Goal: Information Seeking & Learning: Learn about a topic

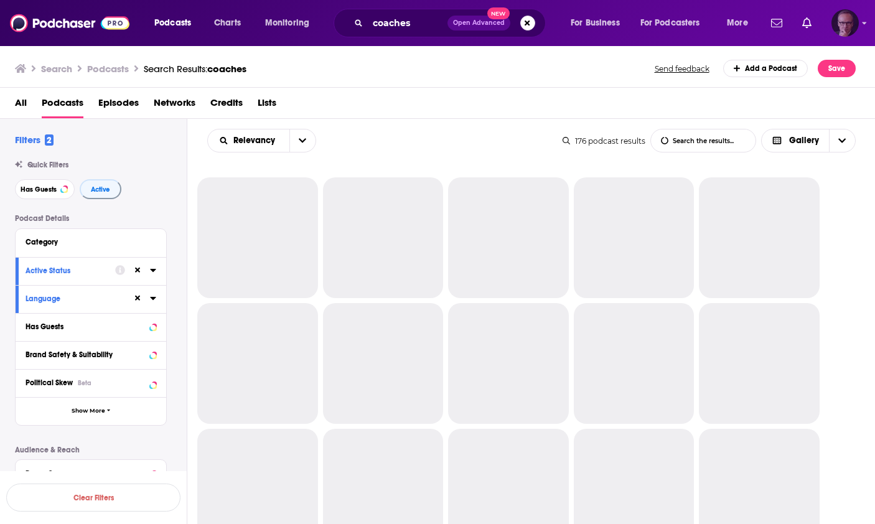
click at [850, 23] on img "Logged in as experts2podcasts" at bounding box center [845, 22] width 27 height 27
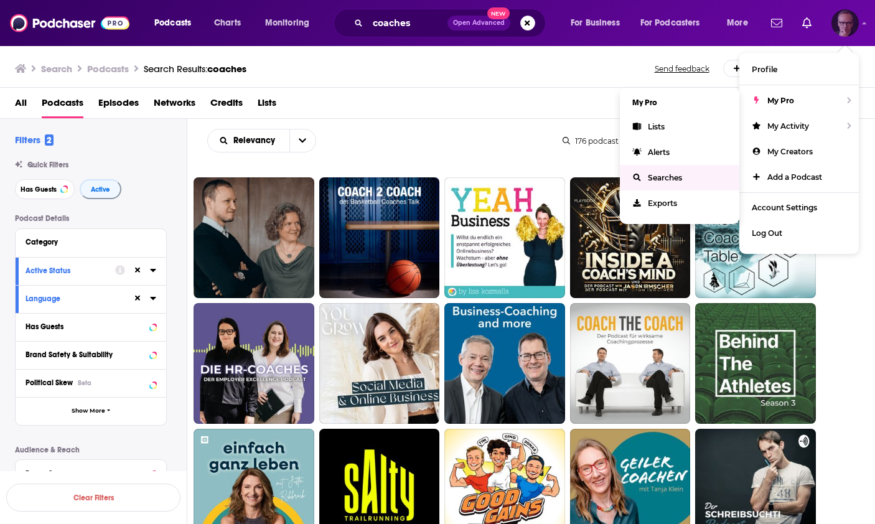
click at [662, 179] on span "Searches" at bounding box center [665, 177] width 34 height 9
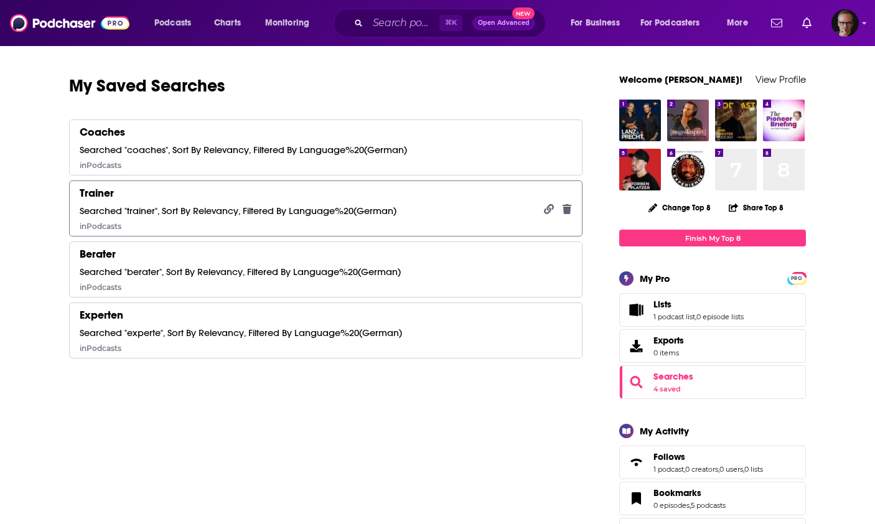
click at [224, 209] on div "Searched "trainer", Sort By Relevancy, Filtered By Language%20(German)" at bounding box center [238, 211] width 317 height 12
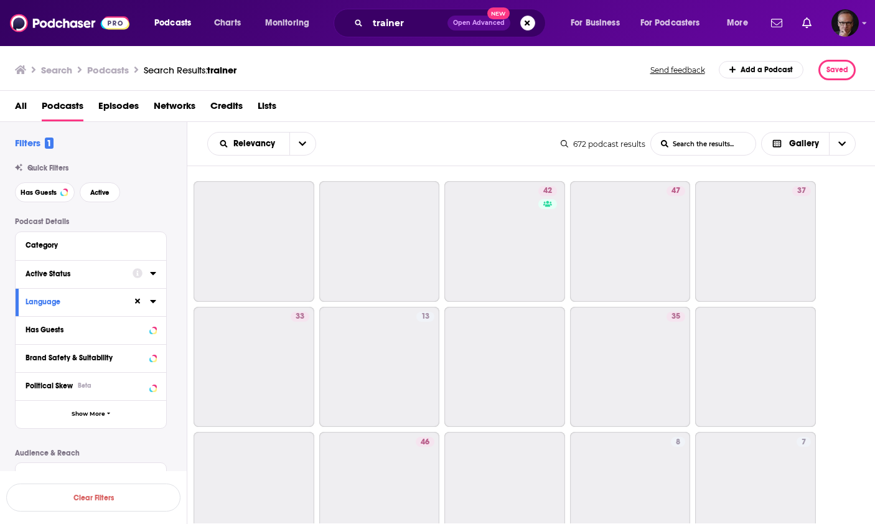
click at [154, 273] on icon at bounding box center [153, 273] width 6 height 3
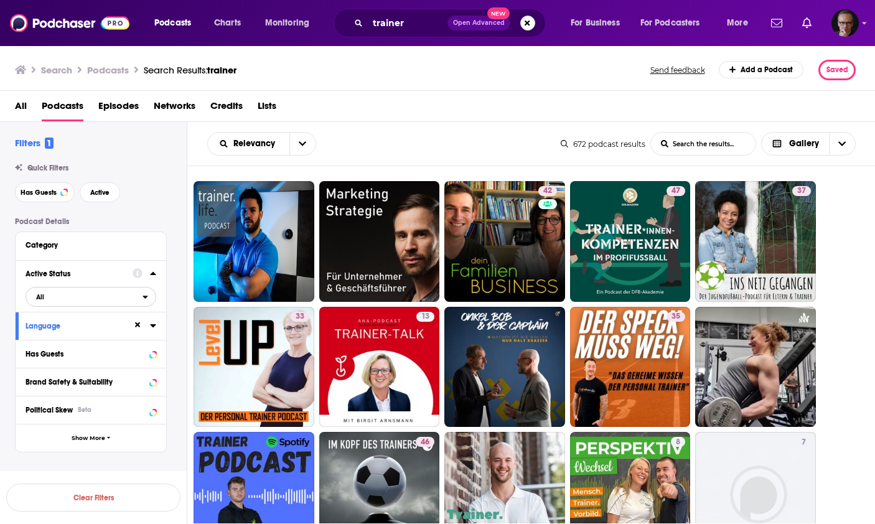
click at [145, 294] on icon "open menu" at bounding box center [146, 297] width 6 height 9
click at [138, 340] on span "194" at bounding box center [146, 337] width 17 height 7
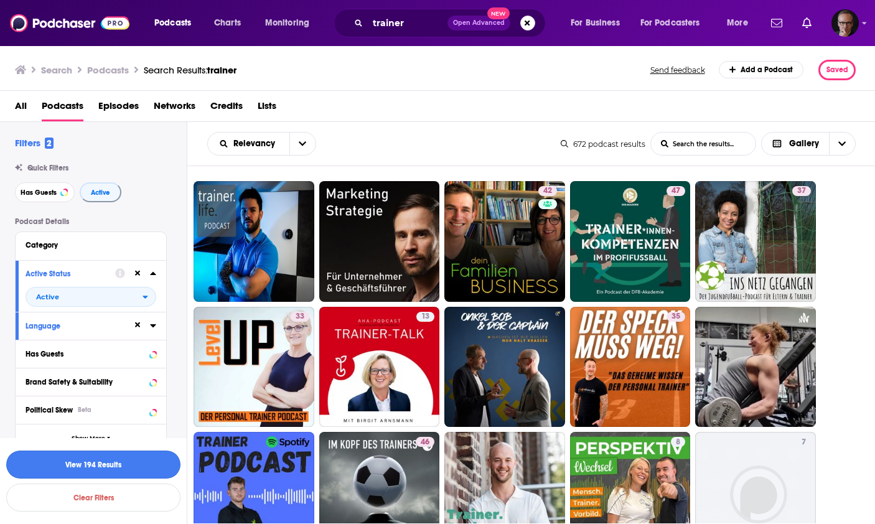
click at [136, 467] on button "View 194 Results" at bounding box center [93, 465] width 174 height 28
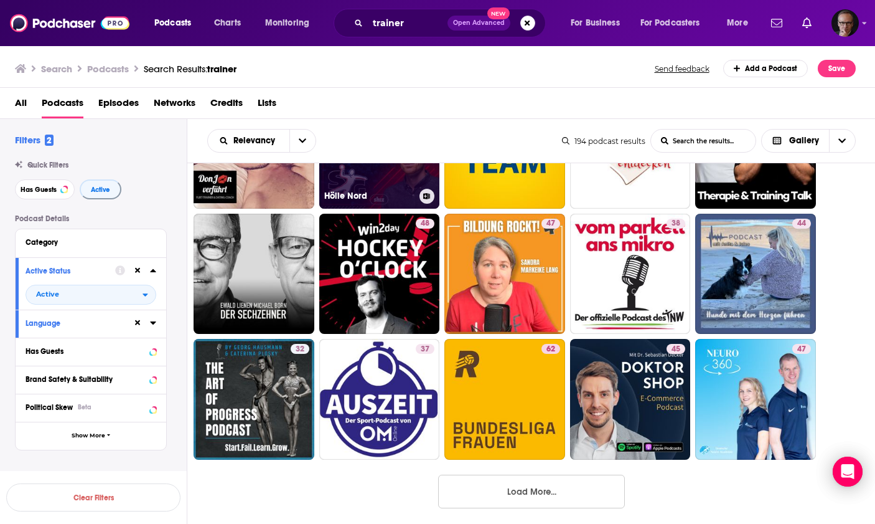
scroll to position [976, 0]
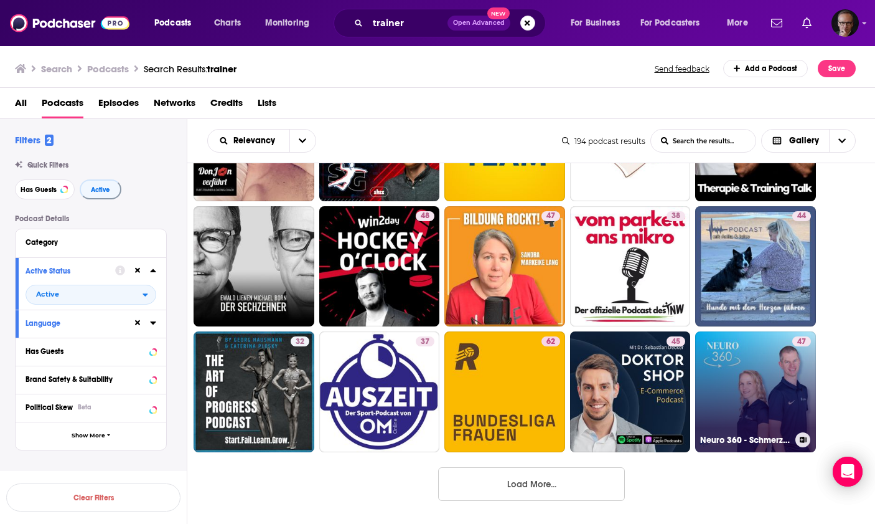
click at [712, 379] on link "47 Neuro 360 - Schmerzreduktion, Gesundheit & Leistungssteigerung mit Neuroathl…" at bounding box center [755, 391] width 121 height 121
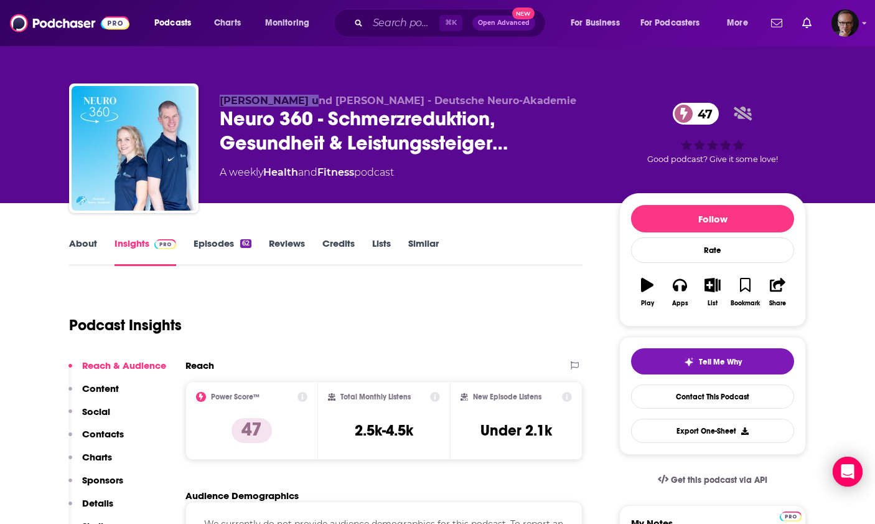
drag, startPoint x: 220, startPoint y: 101, endPoint x: 306, endPoint y: 103, distance: 86.6
click at [306, 103] on span "Andreas Könings und Lisa Könings - Deutsche Neuro-Akademie" at bounding box center [398, 101] width 357 height 12
copy span "Andreas Könings"
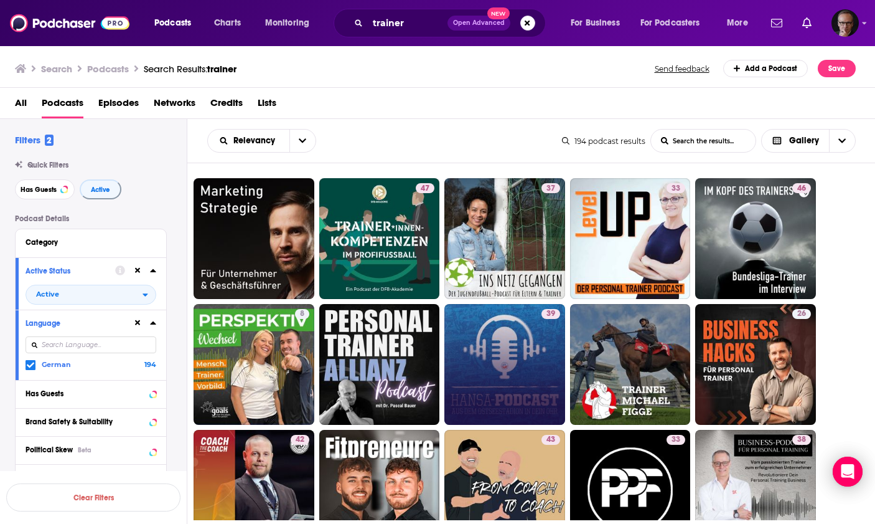
scroll to position [976, 0]
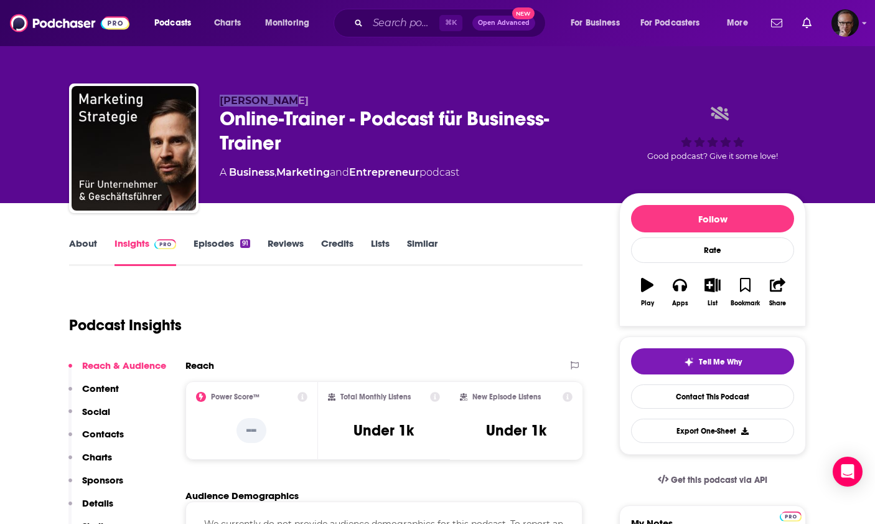
drag, startPoint x: 221, startPoint y: 101, endPoint x: 280, endPoint y: 103, distance: 58.6
click at [280, 103] on p "Marius Jost" at bounding box center [410, 101] width 380 height 12
copy span "Marius Jost"
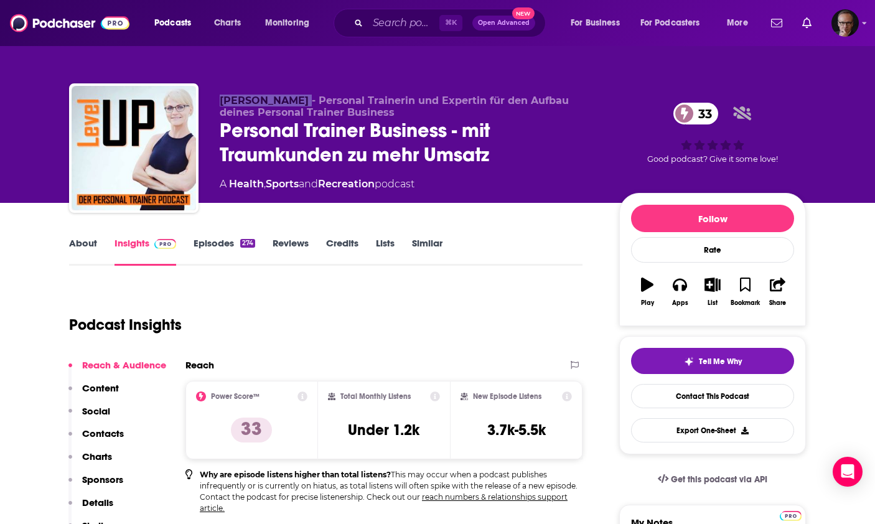
drag, startPoint x: 222, startPoint y: 104, endPoint x: 302, endPoint y: 105, distance: 80.3
click at [302, 105] on span "Katja Graumann - Personal Trainerin und Expertin für den Aufbau deines Personal…" at bounding box center [394, 107] width 349 height 24
copy span "Katja Graumann"
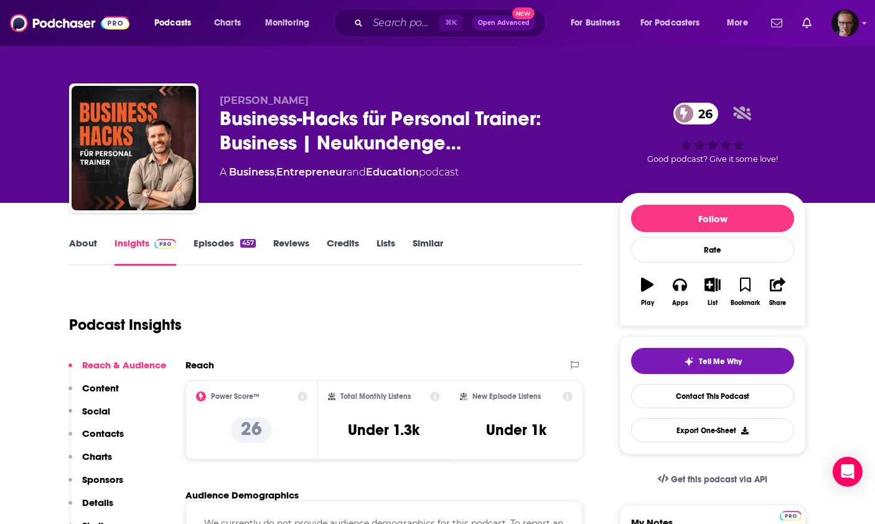
drag, startPoint x: 221, startPoint y: 103, endPoint x: 316, endPoint y: 103, distance: 94.6
click at [316, 103] on p "[PERSON_NAME]" at bounding box center [410, 101] width 380 height 12
copy span "[PERSON_NAME]"
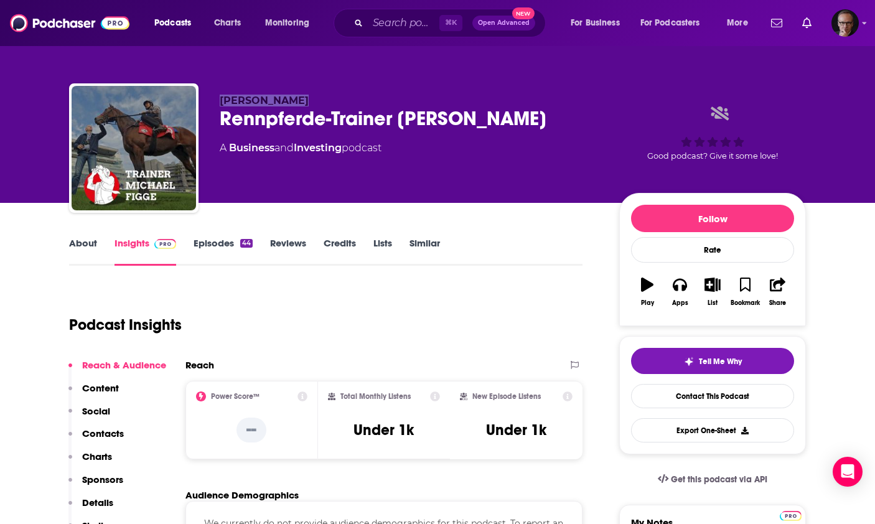
drag, startPoint x: 222, startPoint y: 105, endPoint x: 290, endPoint y: 105, distance: 67.9
click at [290, 105] on span "Michael Figge" at bounding box center [264, 101] width 89 height 12
copy span "Michael Figge"
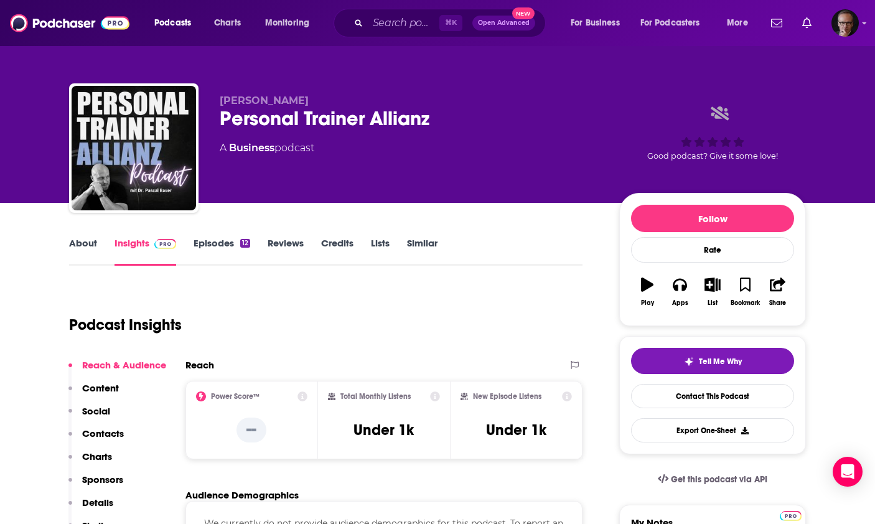
drag, startPoint x: 230, startPoint y: 101, endPoint x: 303, endPoint y: 105, distance: 73.6
click at [303, 105] on span "Dr. Pascal Bauer" at bounding box center [264, 101] width 89 height 12
copy span "Dr. Pascal Bauer"
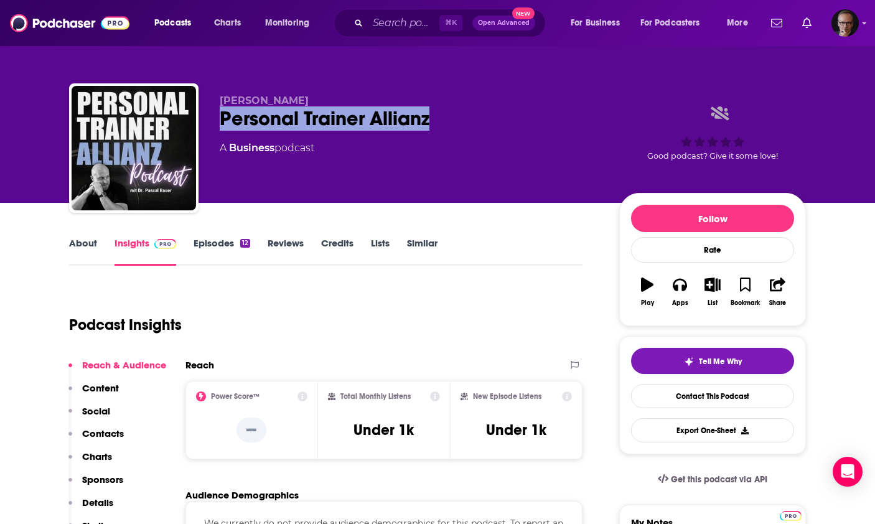
drag, startPoint x: 223, startPoint y: 120, endPoint x: 428, endPoint y: 123, distance: 204.9
click at [428, 123] on div "Personal Trainer Allianz" at bounding box center [410, 118] width 380 height 24
copy h2 "Personal Trainer Allianz"
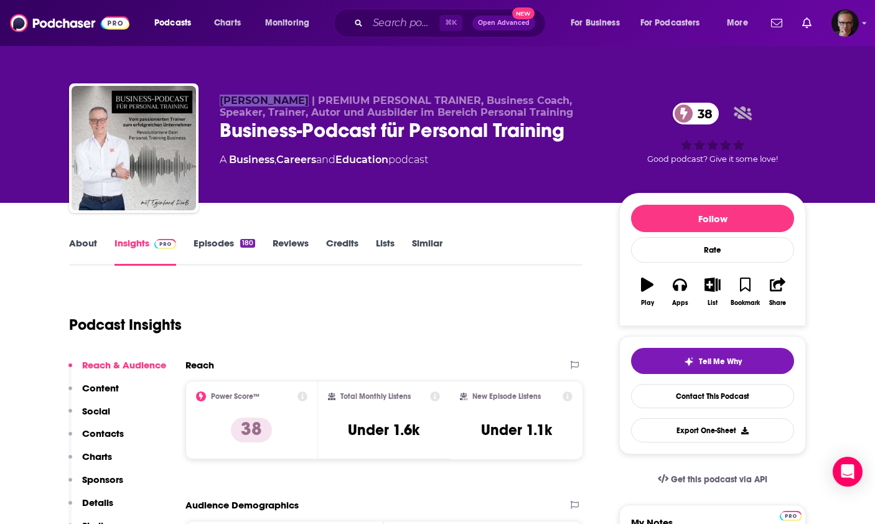
drag, startPoint x: 220, startPoint y: 100, endPoint x: 292, endPoint y: 104, distance: 71.7
click at [292, 104] on span "[PERSON_NAME] | PREMIUM PERSONAL TRAINER, Business Coach, Speaker, Trainer, Aut…" at bounding box center [397, 107] width 354 height 24
copy span "[PERSON_NAME]"
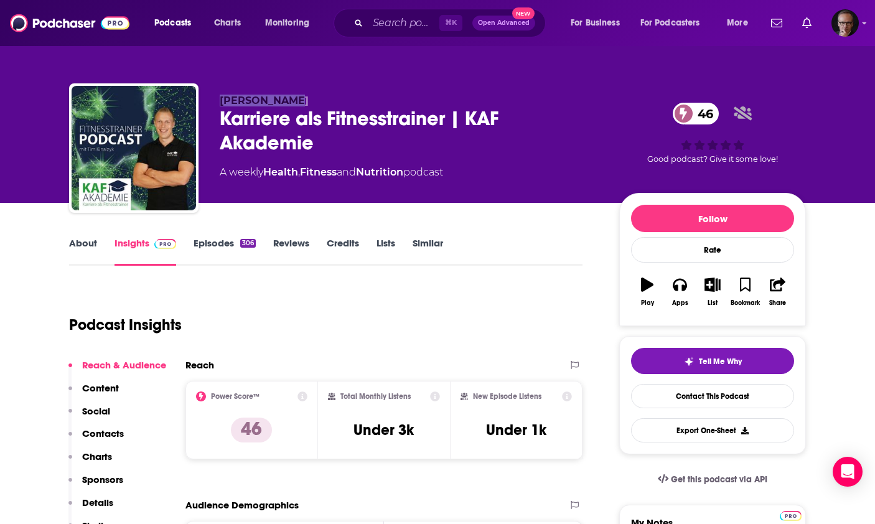
drag, startPoint x: 222, startPoint y: 102, endPoint x: 283, endPoint y: 105, distance: 61.7
click at [283, 105] on span "Tim Kinalzyk" at bounding box center [264, 101] width 89 height 12
copy span "Tim Kinalzyk"
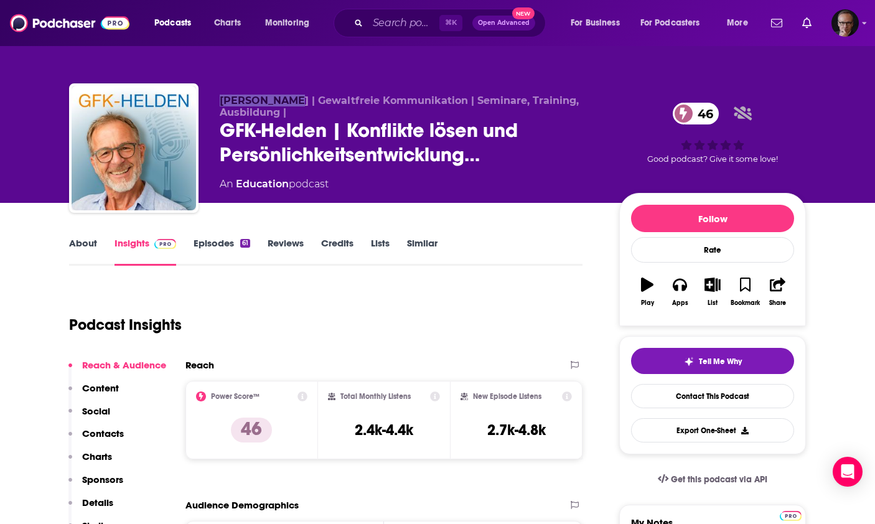
drag, startPoint x: 222, startPoint y: 101, endPoint x: 290, endPoint y: 105, distance: 68.6
click at [290, 105] on span "Peter Schmid | Gewaltfreie Kommunikation | Seminare, Training, Ausbildung |" at bounding box center [399, 107] width 359 height 24
copy span "Peter Schmid"
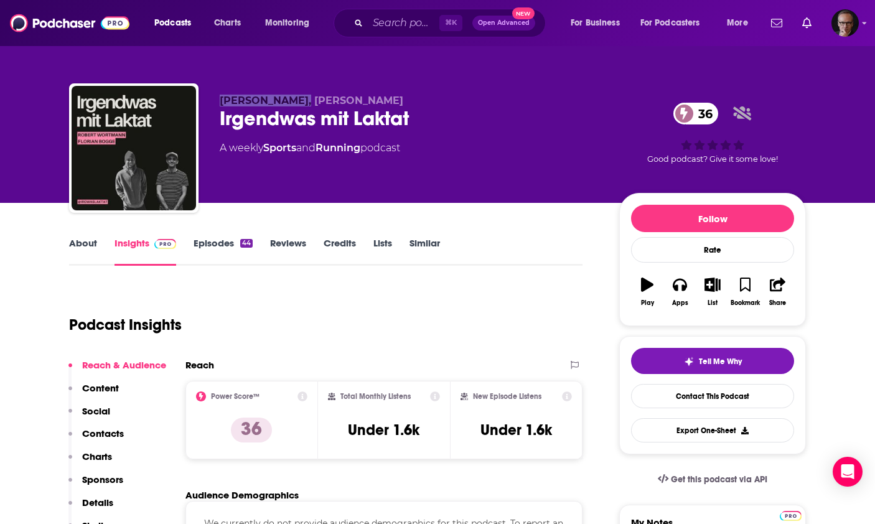
drag, startPoint x: 221, startPoint y: 100, endPoint x: 296, endPoint y: 104, distance: 75.4
click at [296, 104] on span "[PERSON_NAME], [PERSON_NAME]" at bounding box center [312, 101] width 184 height 12
copy span "[PERSON_NAME]"
drag, startPoint x: 311, startPoint y: 100, endPoint x: 345, endPoint y: 100, distance: 34.2
click at [345, 100] on span "[PERSON_NAME], [PERSON_NAME]" at bounding box center [312, 101] width 184 height 12
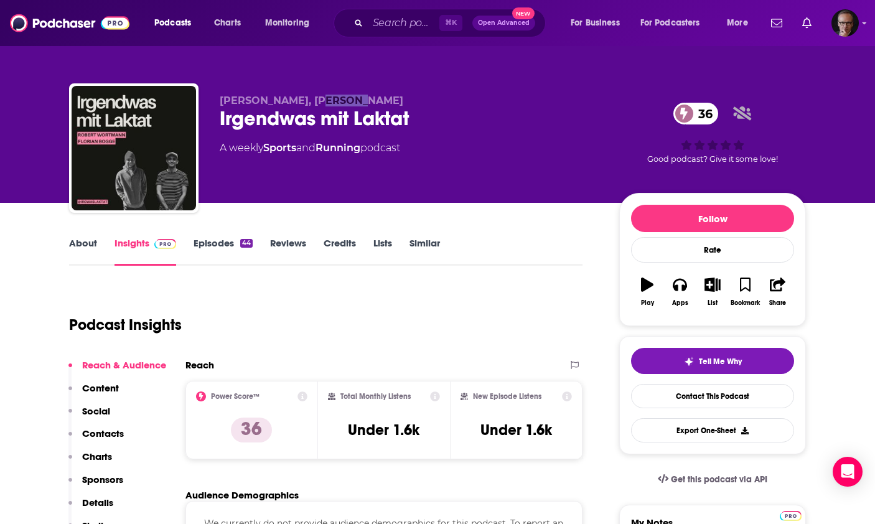
drag, startPoint x: 306, startPoint y: 101, endPoint x: 398, endPoint y: 101, distance: 91.5
click at [398, 101] on span "[PERSON_NAME], [PERSON_NAME]" at bounding box center [312, 101] width 184 height 12
copy span "Robert Wortmann"
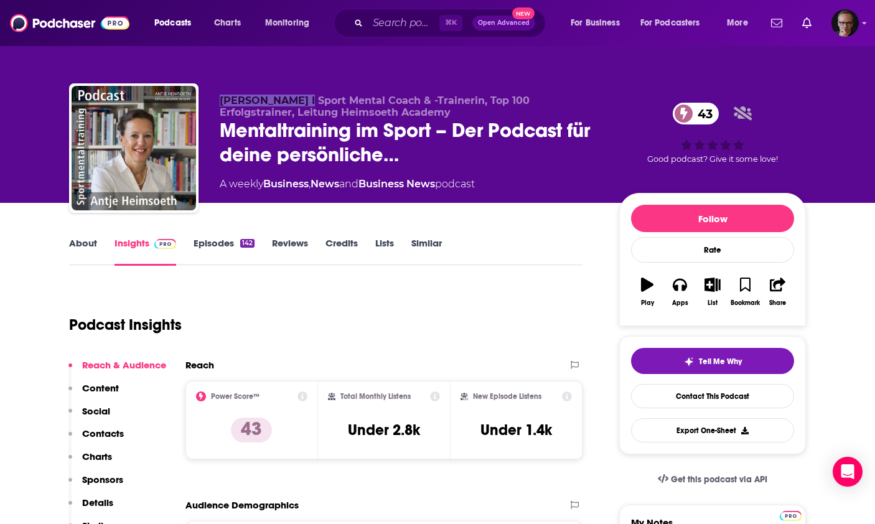
drag, startPoint x: 221, startPoint y: 103, endPoint x: 304, endPoint y: 103, distance: 83.4
click at [304, 103] on span "Antje Heimsoeth I Sport Mental Coach & -Trainerin, Top 100 Erfolgstrainer, Leit…" at bounding box center [375, 107] width 310 height 24
copy span "Antje Heimsoeth"
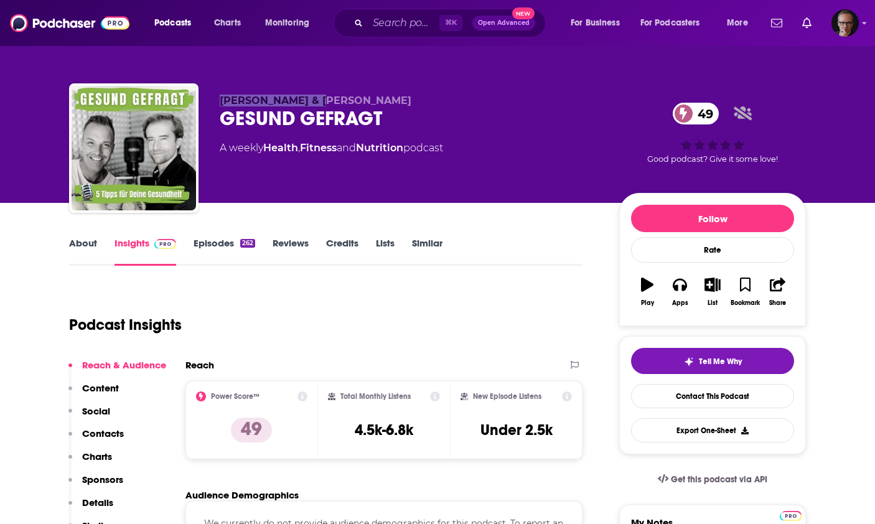
drag, startPoint x: 222, startPoint y: 103, endPoint x: 313, endPoint y: 103, distance: 91.5
click at [313, 103] on span "[PERSON_NAME] & [PERSON_NAME]" at bounding box center [316, 101] width 192 height 12
copy span "[PERSON_NAME]"
click at [329, 102] on span "[PERSON_NAME] & [PERSON_NAME]" at bounding box center [316, 101] width 192 height 12
drag, startPoint x: 331, startPoint y: 101, endPoint x: 418, endPoint y: 105, distance: 87.2
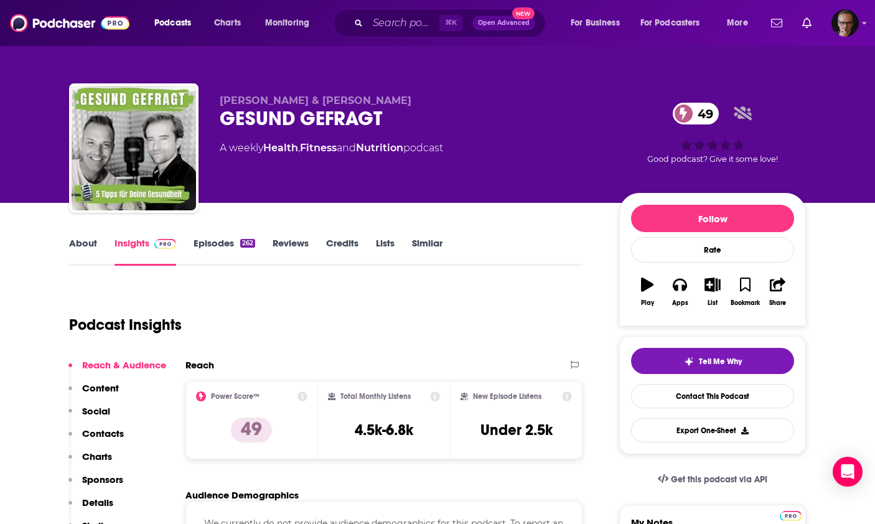
click at [412, 105] on span "[PERSON_NAME] & [PERSON_NAME]" at bounding box center [316, 101] width 192 height 12
copy span "[PERSON_NAME]"
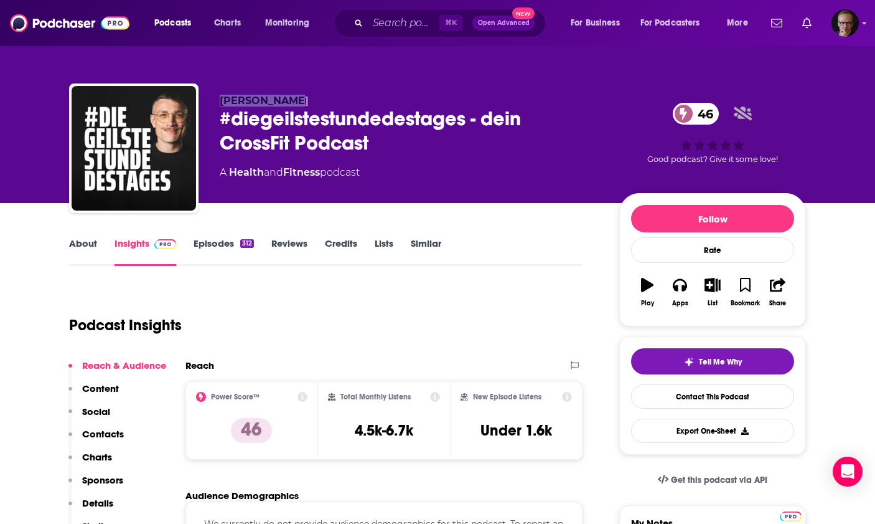
drag, startPoint x: 220, startPoint y: 103, endPoint x: 283, endPoint y: 104, distance: 62.9
click at [283, 104] on p "Felix Fecher" at bounding box center [410, 101] width 380 height 12
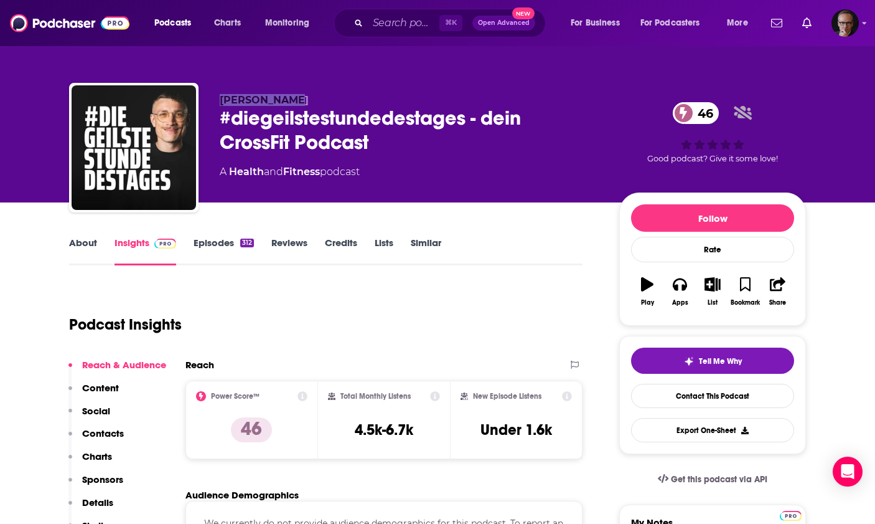
copy span "Felix Fecher"
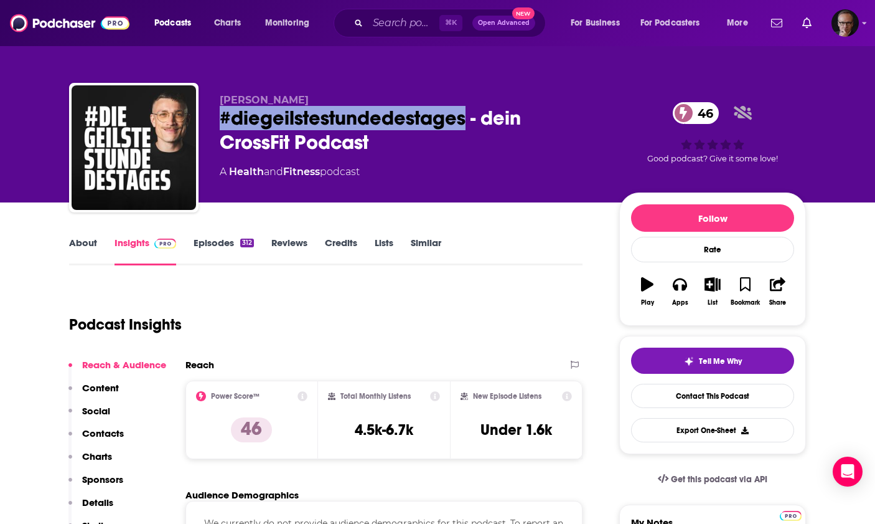
drag, startPoint x: 221, startPoint y: 119, endPoint x: 468, endPoint y: 120, distance: 247.2
click at [468, 120] on div "#diegeilstestundedestages - dein CrossFit Podcast 46" at bounding box center [410, 130] width 380 height 49
copy h2 "#diegeilstestundedestages"
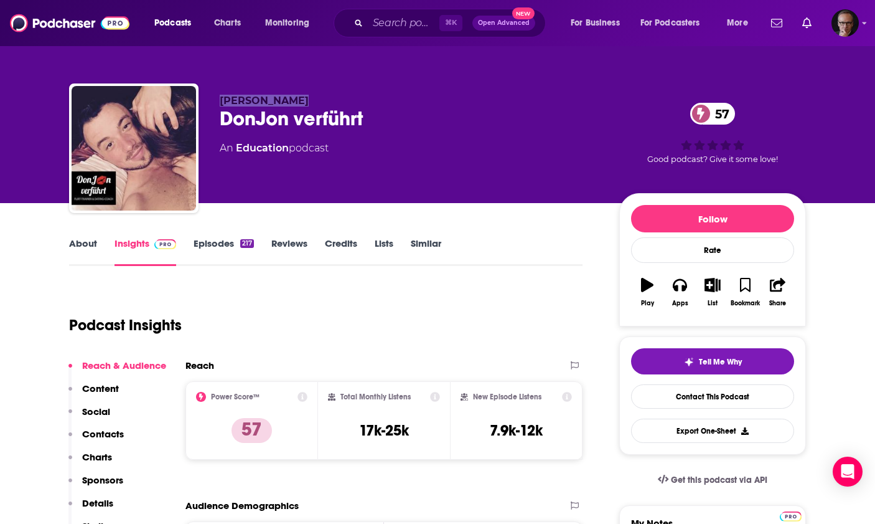
drag, startPoint x: 219, startPoint y: 101, endPoint x: 302, endPoint y: 101, distance: 82.8
click at [302, 101] on div "John Damianov DonJon verführt 57 An Education podcast 57 Good podcast? Give it …" at bounding box center [437, 150] width 737 height 134
copy span "John Damianov"
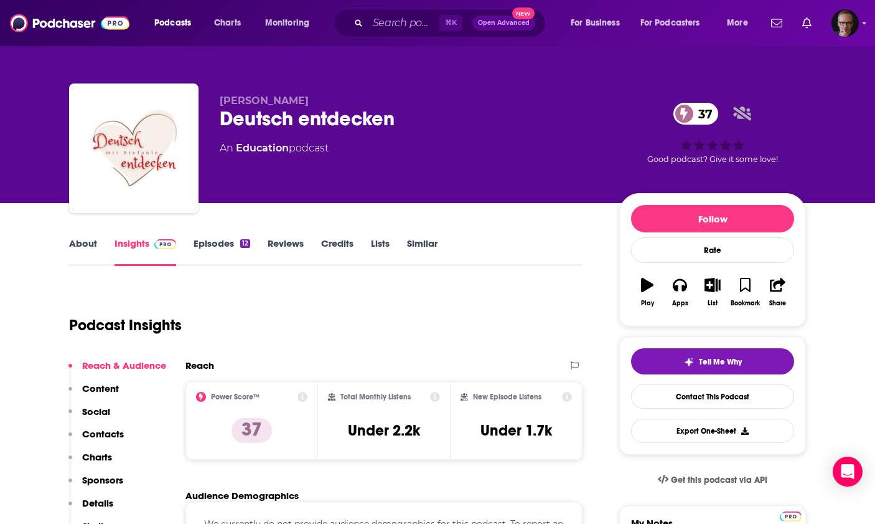
drag, startPoint x: 233, startPoint y: 101, endPoint x: 293, endPoint y: 104, distance: 59.2
click at [293, 104] on p "[PERSON_NAME]" at bounding box center [410, 101] width 380 height 12
copy span "[PERSON_NAME]"
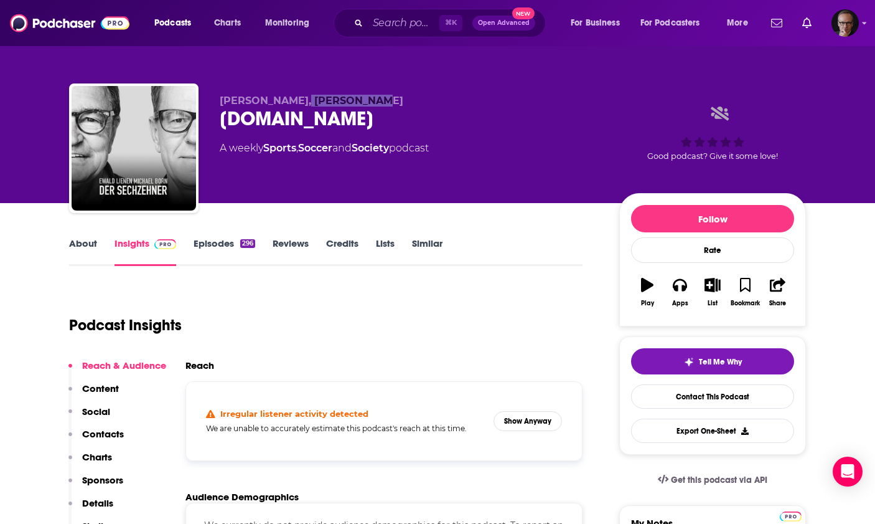
drag, startPoint x: 297, startPoint y: 101, endPoint x: 362, endPoint y: 101, distance: 65.4
click at [362, 101] on span "[PERSON_NAME], [PERSON_NAME]" at bounding box center [312, 101] width 184 height 12
copy span "[PERSON_NAME]"
click at [225, 244] on link "Episodes 296" at bounding box center [225, 251] width 62 height 29
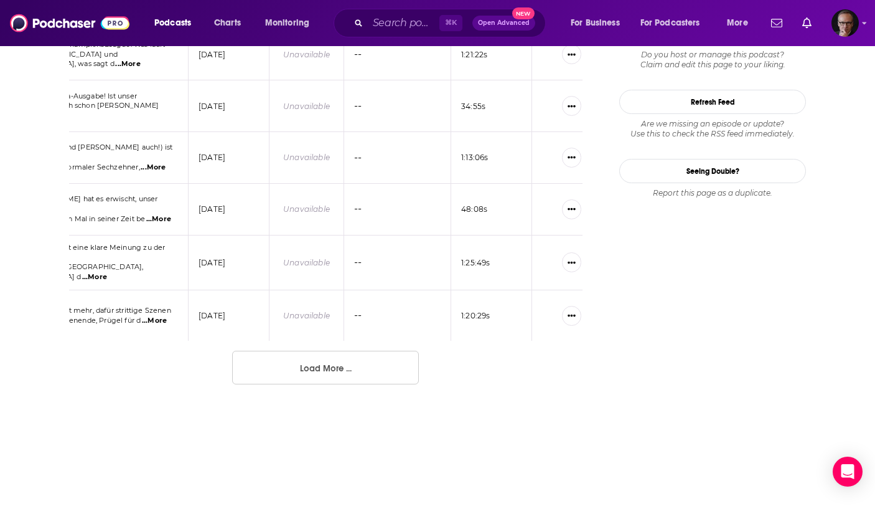
scroll to position [1314, 0]
click at [305, 361] on button "Load More ..." at bounding box center [325, 366] width 187 height 34
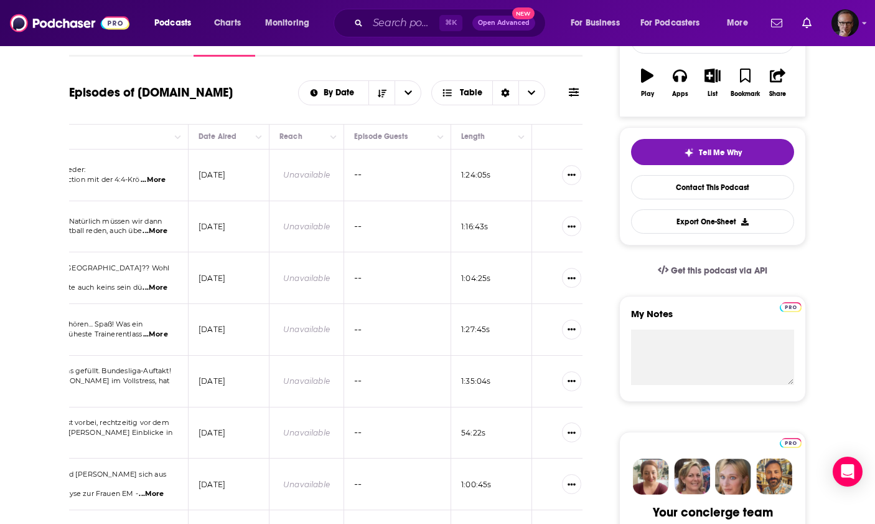
scroll to position [0, 0]
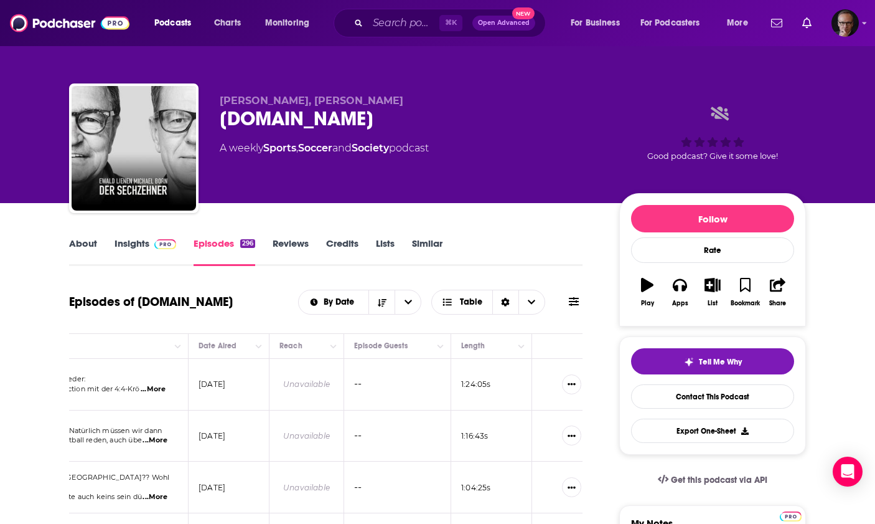
click at [144, 243] on link "Insights" at bounding box center [146, 251] width 62 height 29
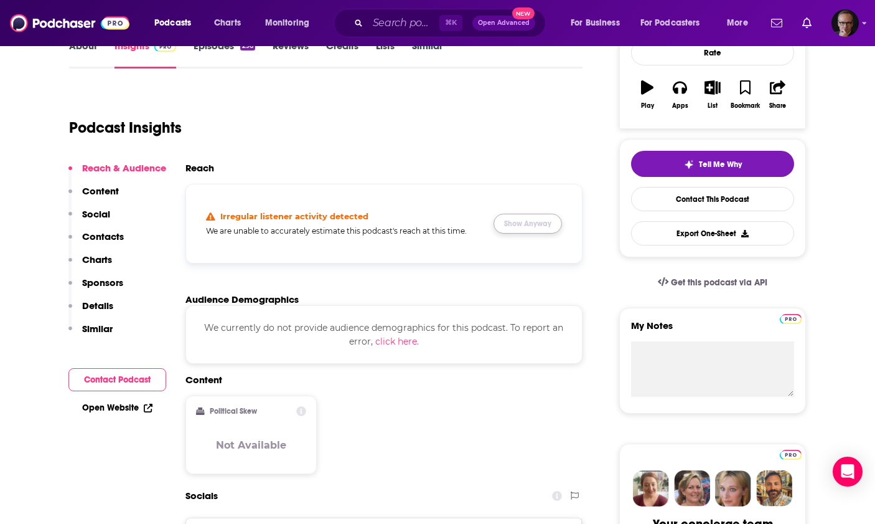
click at [547, 223] on button "Show Anyway" at bounding box center [528, 224] width 68 height 20
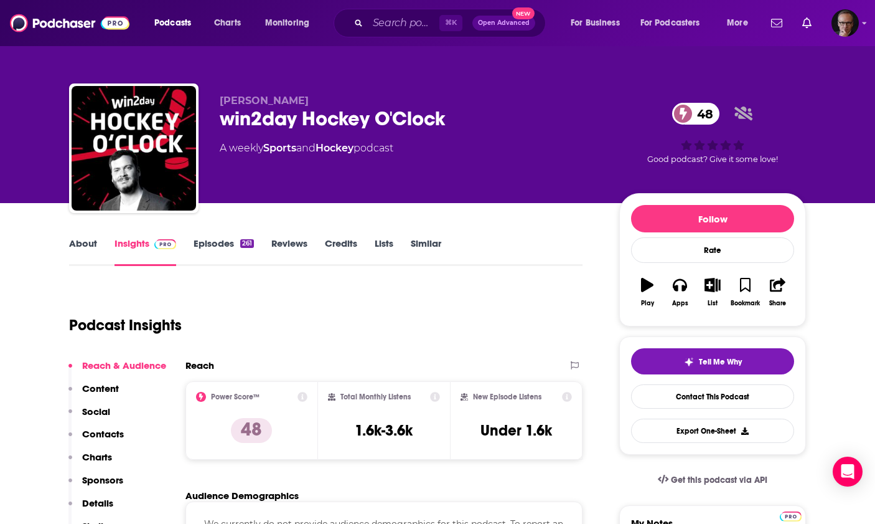
drag, startPoint x: 222, startPoint y: 100, endPoint x: 296, endPoint y: 103, distance: 74.8
click at [296, 103] on span "Martin Pfanner" at bounding box center [264, 101] width 89 height 12
copy span "Martin Pfanner"
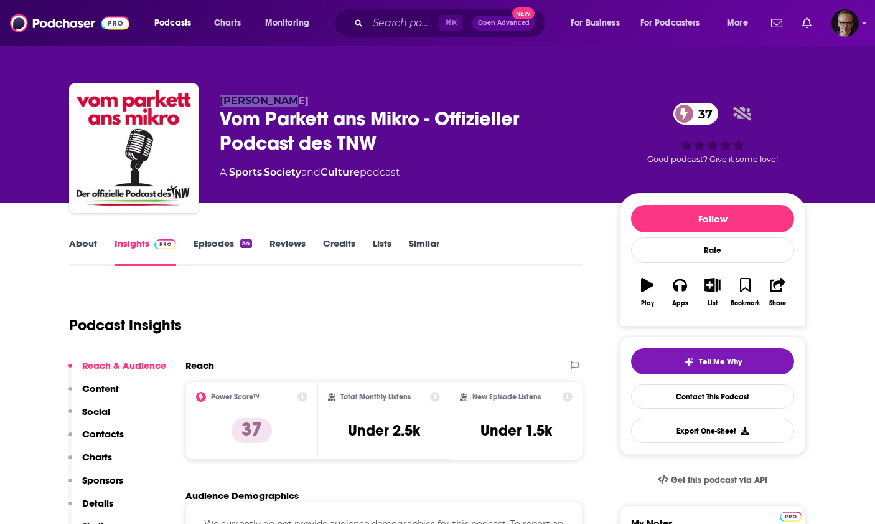
drag, startPoint x: 219, startPoint y: 102, endPoint x: 276, endPoint y: 102, distance: 57.3
click at [276, 102] on div "Lars Pastor Vom Parkett ans Mikro - Offizieller Podcast des TNW 37 A Sports , S…" at bounding box center [437, 150] width 737 height 134
copy span "Lars Pastor"
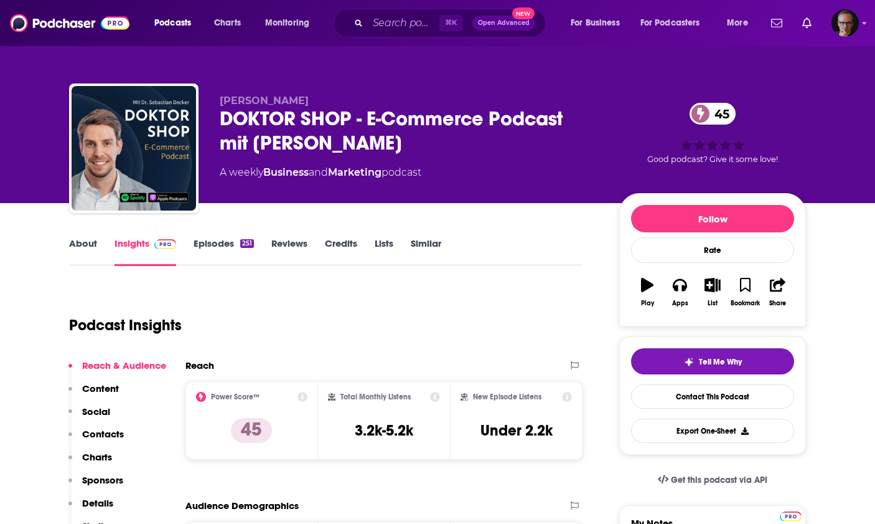
drag, startPoint x: 219, startPoint y: 99, endPoint x: 329, endPoint y: 106, distance: 109.8
click at [329, 106] on p "[PERSON_NAME]" at bounding box center [410, 101] width 380 height 12
copy span "[PERSON_NAME]"
